Goal: Task Accomplishment & Management: Manage account settings

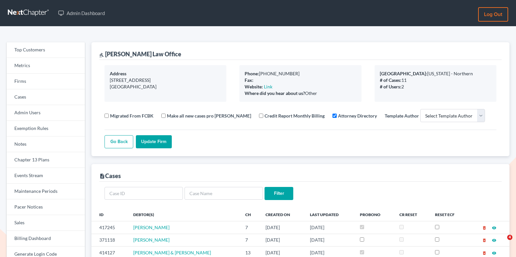
select select
click at [30, 79] on link "Firms" at bounding box center [46, 82] width 78 height 16
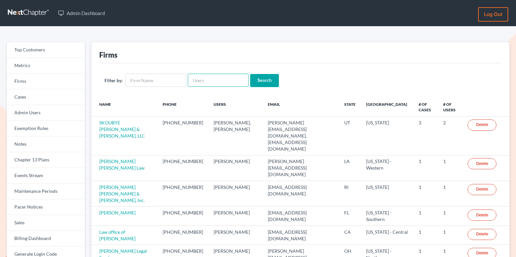
click at [210, 79] on input "text" at bounding box center [218, 80] width 61 height 13
paste input "[PERSON_NAME][EMAIL_ADDRESS][DOMAIN_NAME]"
type input "[PERSON_NAME][EMAIL_ADDRESS][DOMAIN_NAME]"
click at [254, 81] on input "Search" at bounding box center [264, 80] width 29 height 13
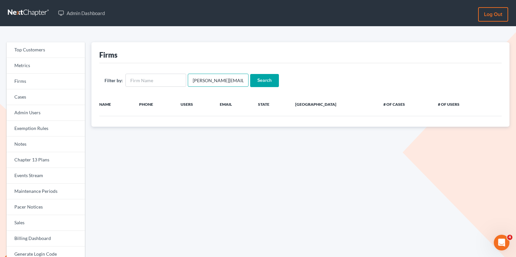
drag, startPoint x: 241, startPoint y: 80, endPoint x: 188, endPoint y: 80, distance: 53.0
click at [188, 80] on input "Muskan@WaniLaw.com" at bounding box center [218, 80] width 61 height 13
type input "wani@wanilaw.com"
click at [267, 81] on input "Search" at bounding box center [264, 80] width 29 height 13
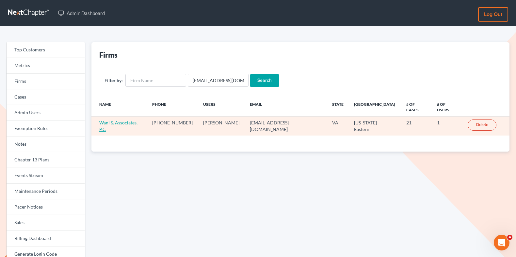
click at [116, 120] on link "Wani & Associates, P.C" at bounding box center [118, 126] width 38 height 12
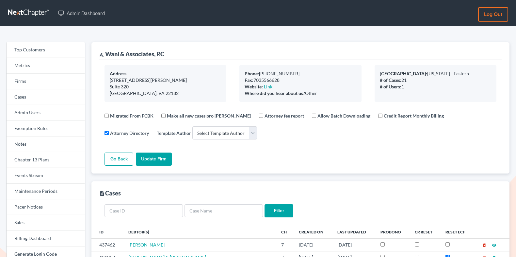
select select
drag, startPoint x: 172, startPoint y: 48, endPoint x: 126, endPoint y: 47, distance: 46.1
click at [126, 47] on div "gavel Wani & Associates, P.C" at bounding box center [300, 51] width 403 height 18
drag, startPoint x: 156, startPoint y: 53, endPoint x: 106, endPoint y: 52, distance: 50.0
click at [106, 52] on div "gavel Wani & Associates, P.C" at bounding box center [300, 51] width 403 height 18
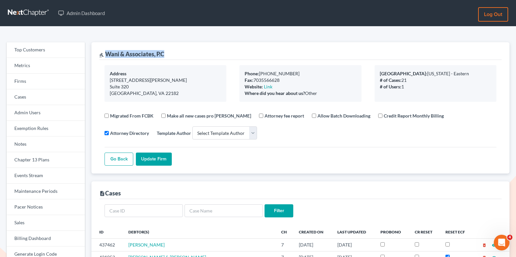
copy div "Wani & Associates, P.C"
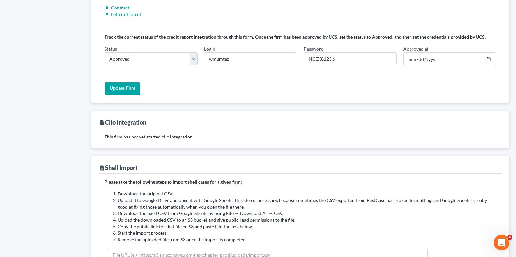
scroll to position [544, 0]
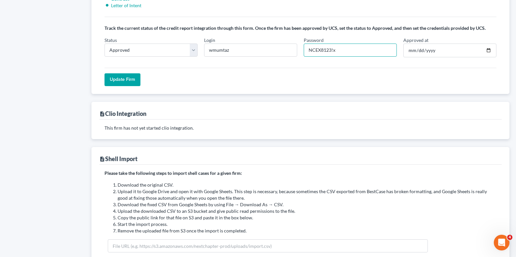
drag, startPoint x: 331, startPoint y: 43, endPoint x: 306, endPoint y: 42, distance: 25.5
click at [307, 43] on input "NCEX8123!x" at bounding box center [350, 49] width 93 height 13
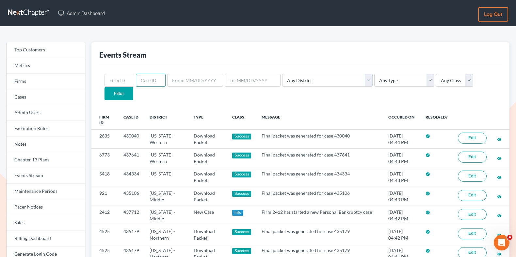
click at [142, 82] on input "text" at bounding box center [151, 80] width 30 height 13
paste input "10054"
click at [137, 81] on input "10054" at bounding box center [151, 80] width 30 height 13
type input "10054"
click at [133, 87] on input "Filter" at bounding box center [119, 93] width 29 height 13
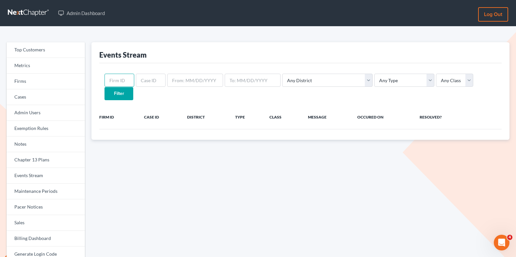
click at [118, 79] on input "text" at bounding box center [120, 80] width 30 height 13
paste input "10054"
type input "10054"
click at [375, 83] on select "Any Type Case Applied To Plan Case Archive Case Duplicate Case Filing Chapter 1…" at bounding box center [405, 80] width 60 height 13
select select "credit_report"
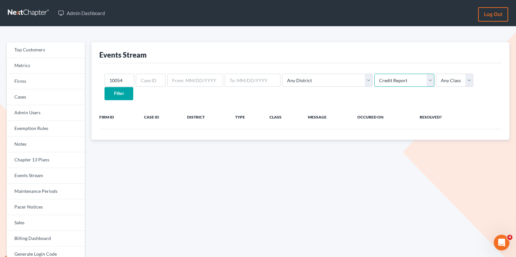
click at [375, 74] on select "Any Type Case Applied To Plan Case Archive Case Duplicate Case Filing Chapter 1…" at bounding box center [405, 80] width 60 height 13
click at [133, 87] on input "Filter" at bounding box center [119, 93] width 29 height 13
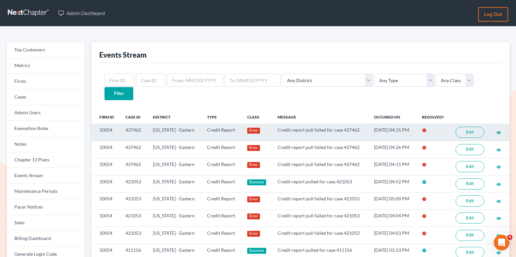
click at [465, 127] on link "Edit" at bounding box center [470, 132] width 29 height 11
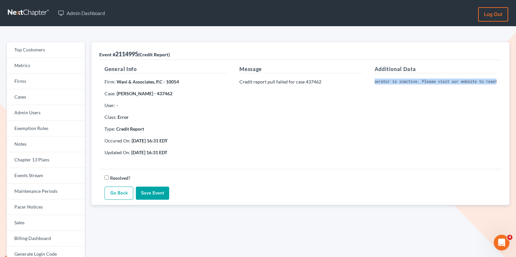
scroll to position [0, 130]
drag, startPoint x: 373, startPoint y: 80, endPoint x: 502, endPoint y: 87, distance: 129.0
click at [502, 87] on div "Additional Data Invalid Client Account Identifier; Operator is inactive. Please…" at bounding box center [435, 113] width 135 height 96
copy pre "Invalid Client Account Identifier; Operator is inactive. Please visit our websi…"
